Goal: Information Seeking & Learning: Find specific page/section

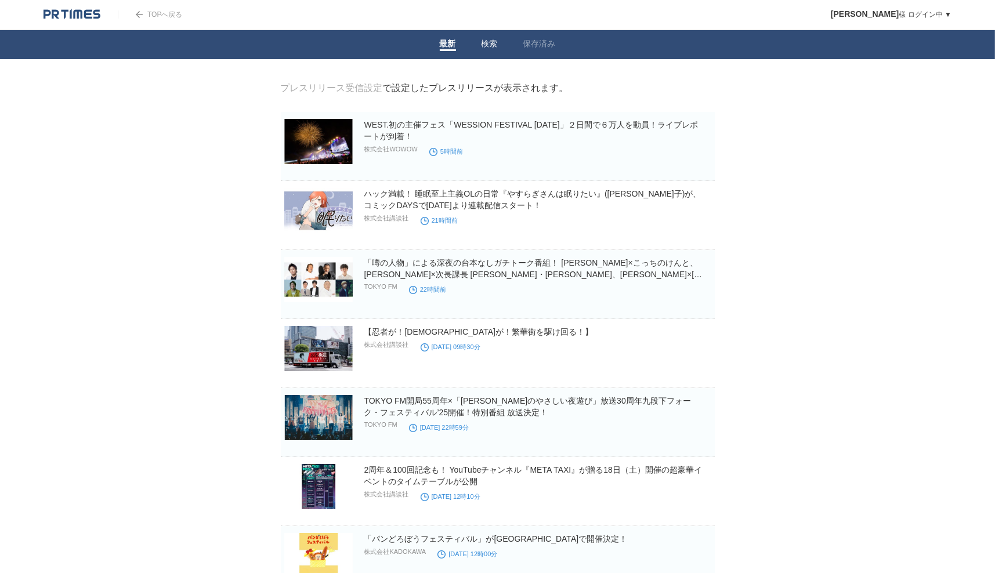
click at [489, 46] on link "検索" at bounding box center [490, 45] width 16 height 12
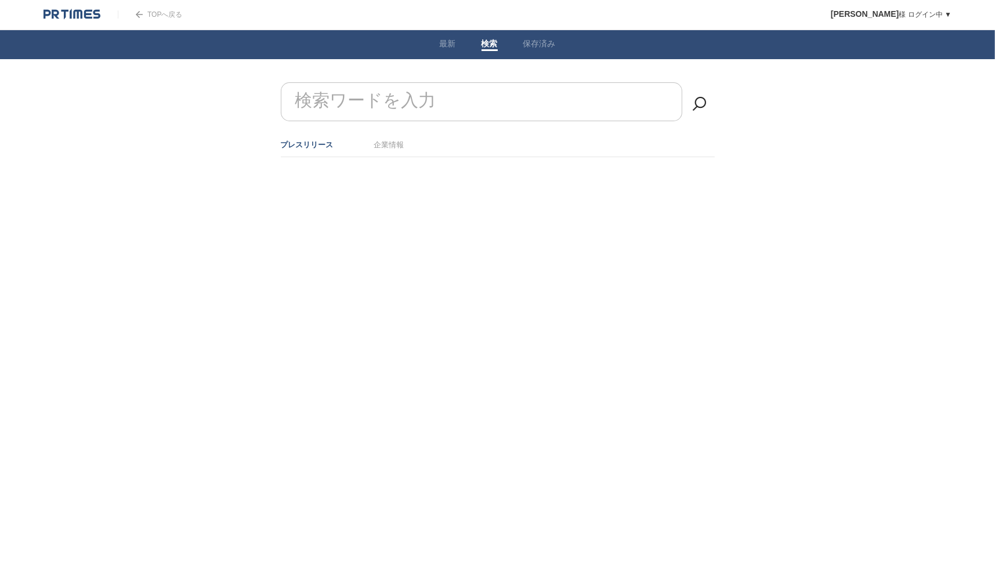
click at [320, 102] on label "検索ワードを入力" at bounding box center [365, 101] width 147 height 30
click at [320, 102] on input "検索ワードを入力" at bounding box center [482, 101] width 402 height 39
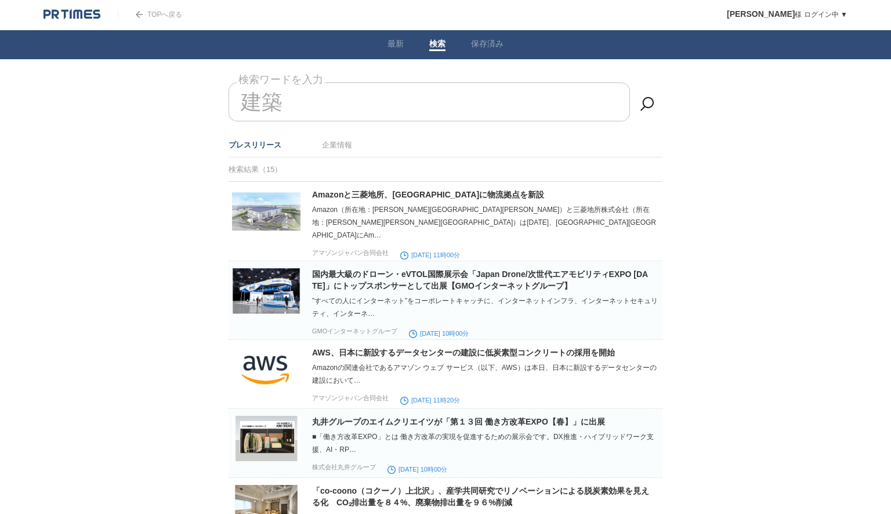
type input "建"
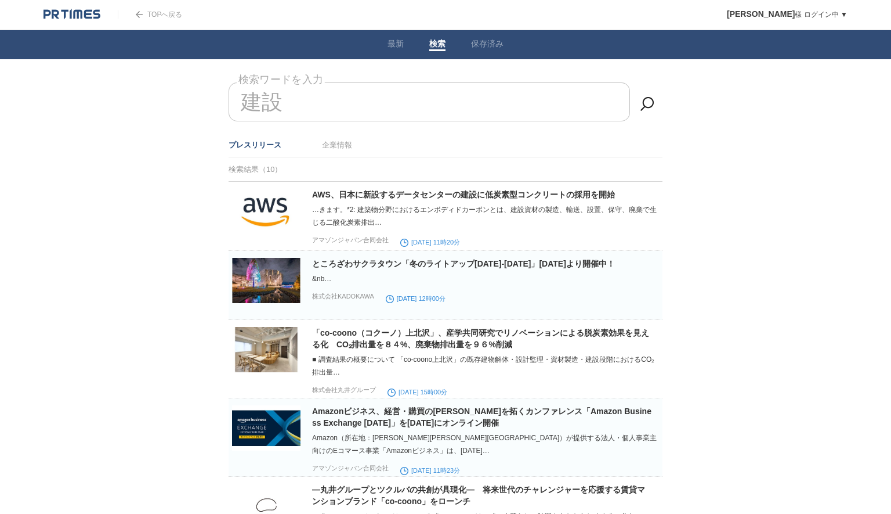
type input "建"
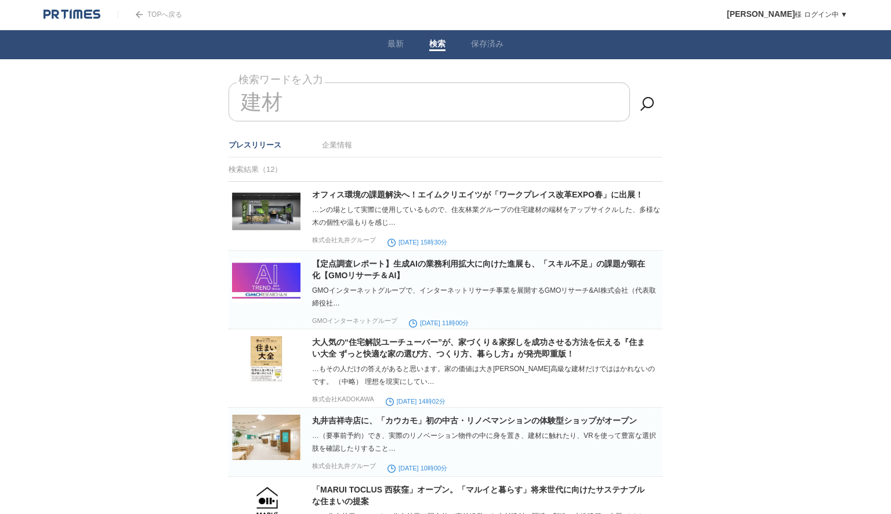
scroll to position [84, 0]
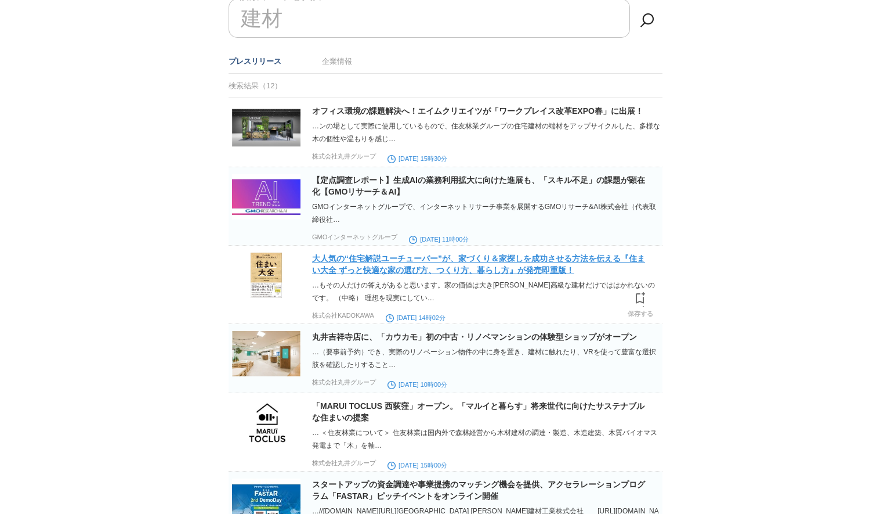
type input "建材"
click at [491, 268] on link "大人気の“住宅解説ユーチューバー”が、家づくり＆家探しを成功させる方法を伝える『住まい大全 ずっと快適な家の選び方、つくり方、暮らし方』が発売即重版！" at bounding box center [478, 264] width 333 height 21
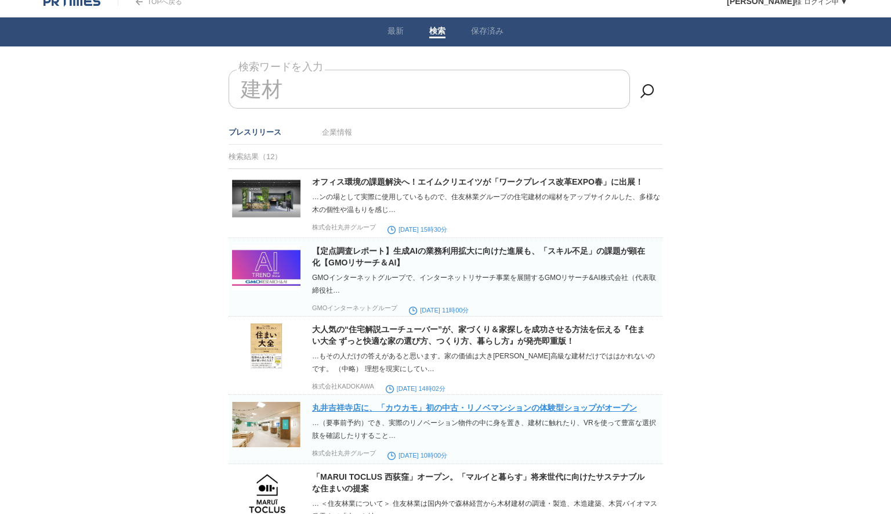
scroll to position [0, 0]
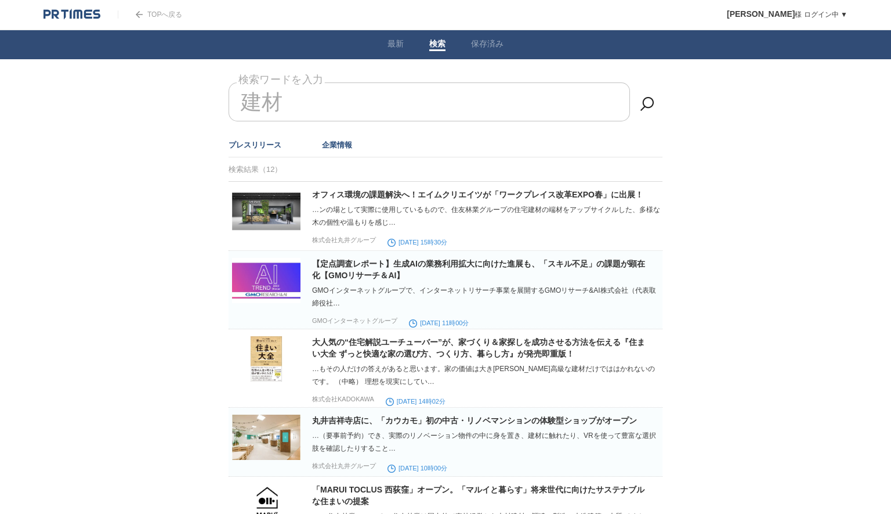
click at [335, 143] on link "企業情報" at bounding box center [337, 144] width 30 height 9
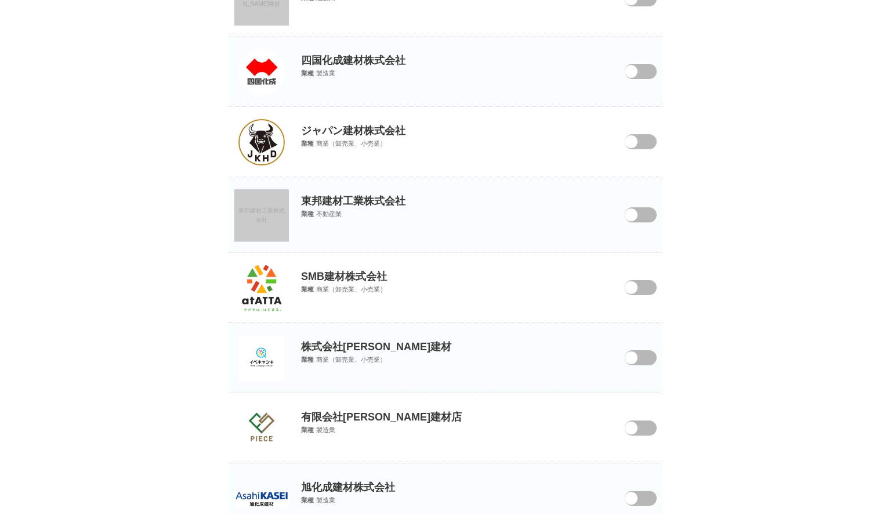
scroll to position [413, 0]
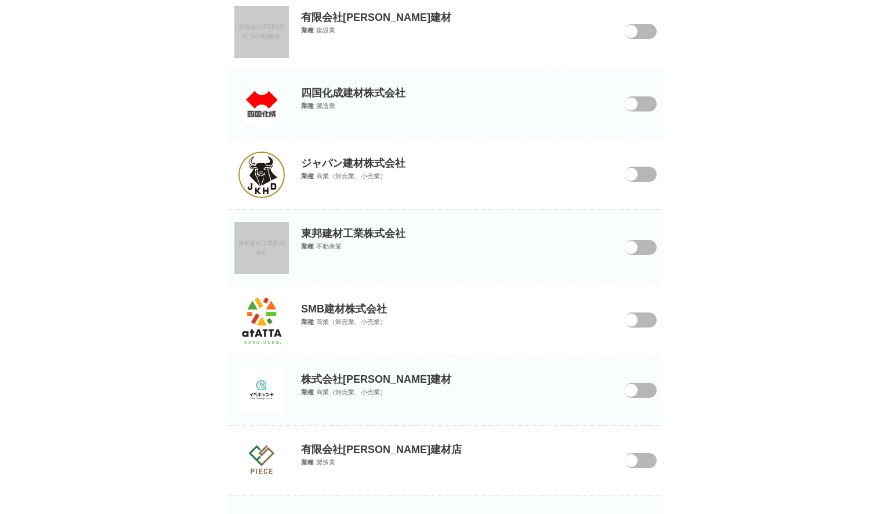
click at [250, 179] on img at bounding box center [261, 174] width 46 height 46
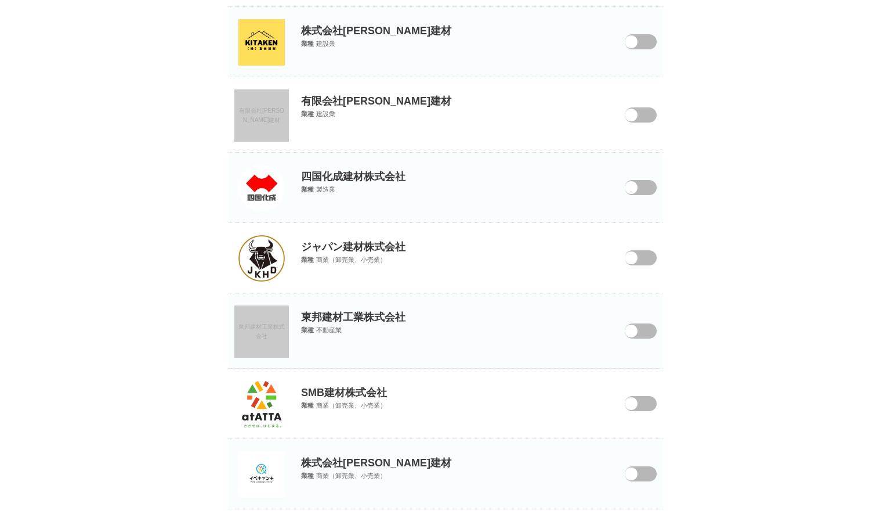
click at [270, 190] on img at bounding box center [261, 188] width 46 height 46
